Goal: Transaction & Acquisition: Download file/media

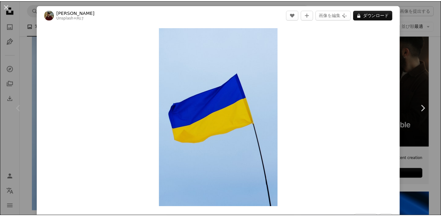
scroll to position [1, 0]
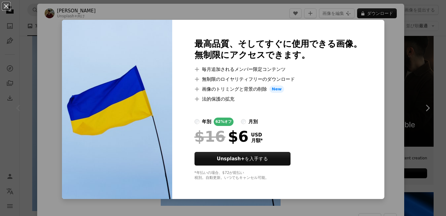
click at [403, 47] on div "An X shape 最高品質、そしてすぐに使用できる画像。 無制限にアクセスできます。 A plus sign 毎月追加されるメンバー限定コンテンツ A p…" at bounding box center [223, 108] width 446 height 216
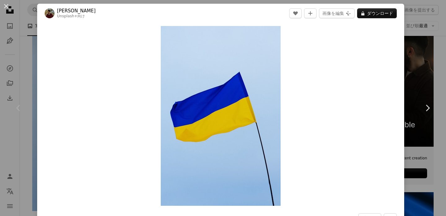
click at [418, 46] on div "An X shape Chevron left Chevron right [PERSON_NAME] Unsplash+ 向け A heart A plus…" at bounding box center [223, 108] width 446 height 216
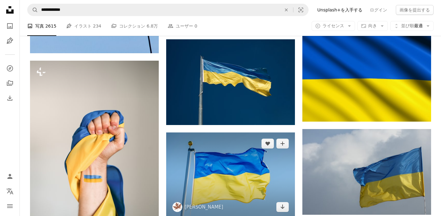
scroll to position [319, 0]
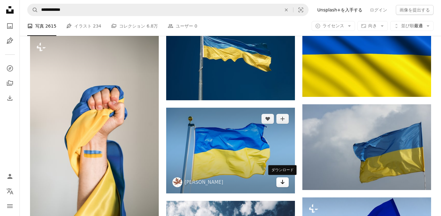
click at [285, 184] on icon "Arrow pointing down" at bounding box center [282, 181] width 5 height 7
